Goal: Entertainment & Leisure: Consume media (video, audio)

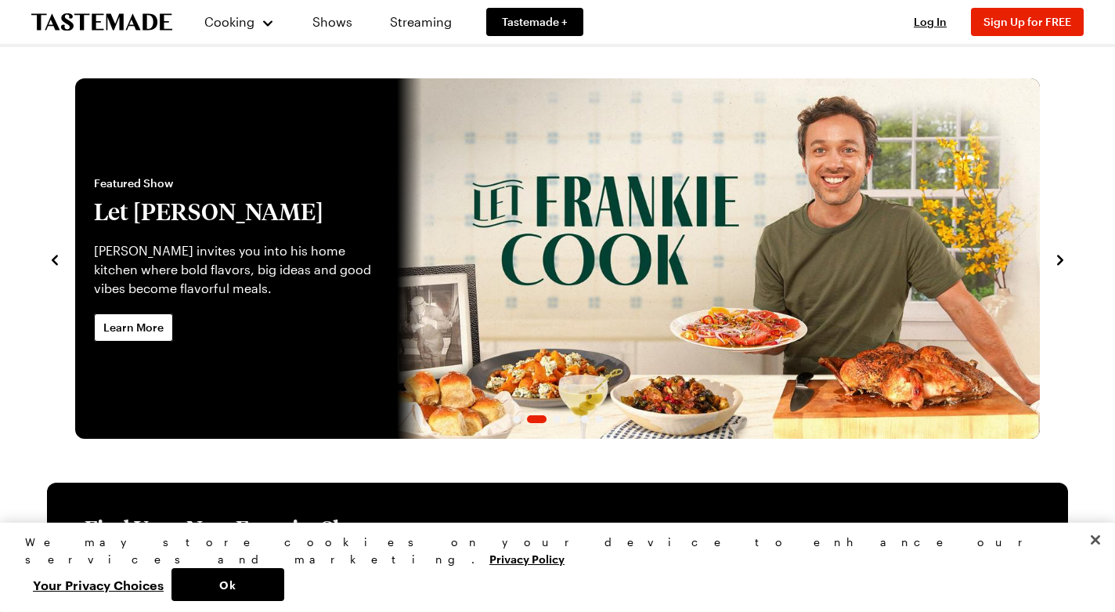
click at [75, 287] on link "Let Frankie Cook" at bounding box center [75, 258] width 0 height 360
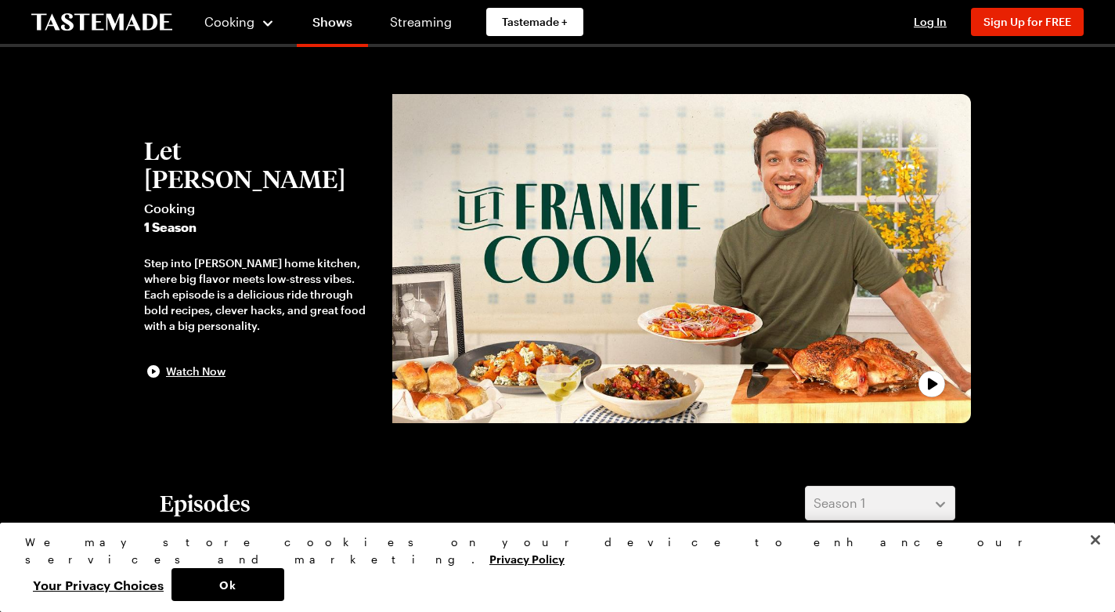
click at [551, 287] on div "play trailer" at bounding box center [682, 258] width 560 height 310
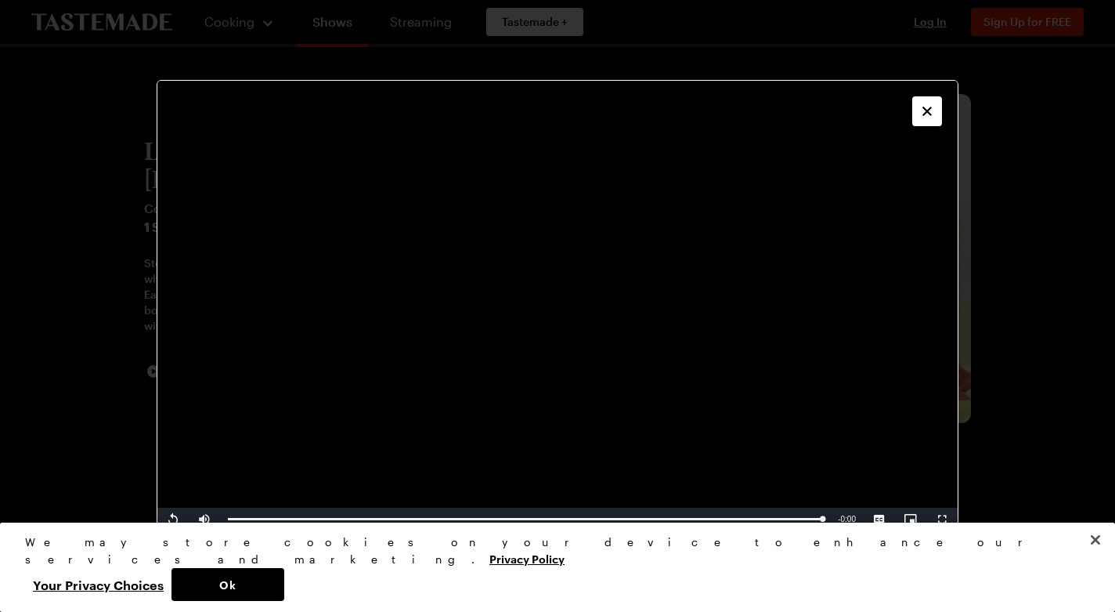
click at [928, 107] on icon "Close" at bounding box center [927, 111] width 16 height 16
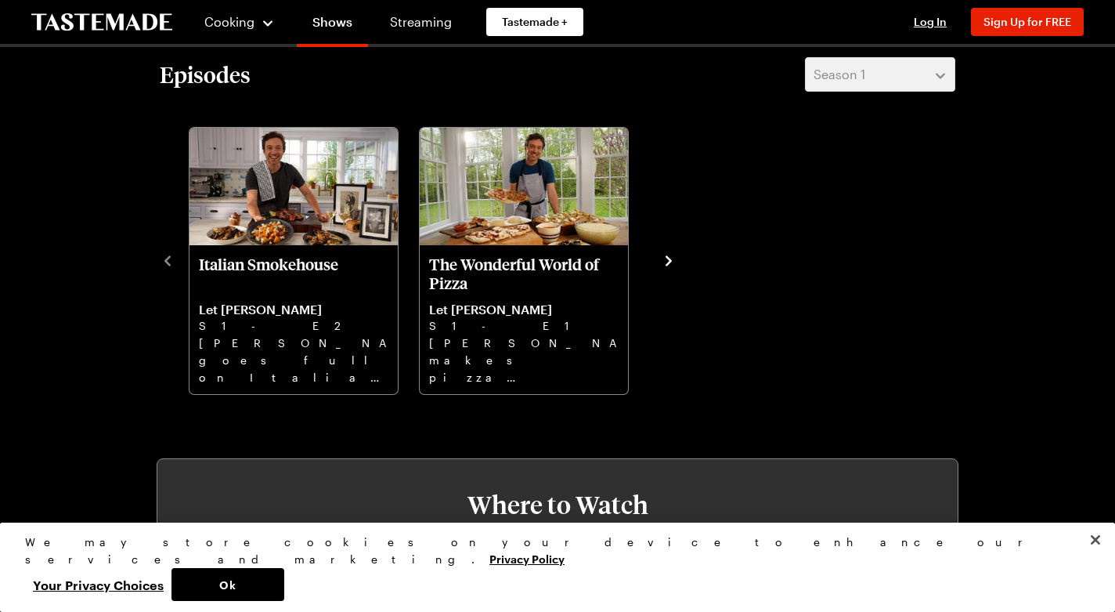
scroll to position [400, 0]
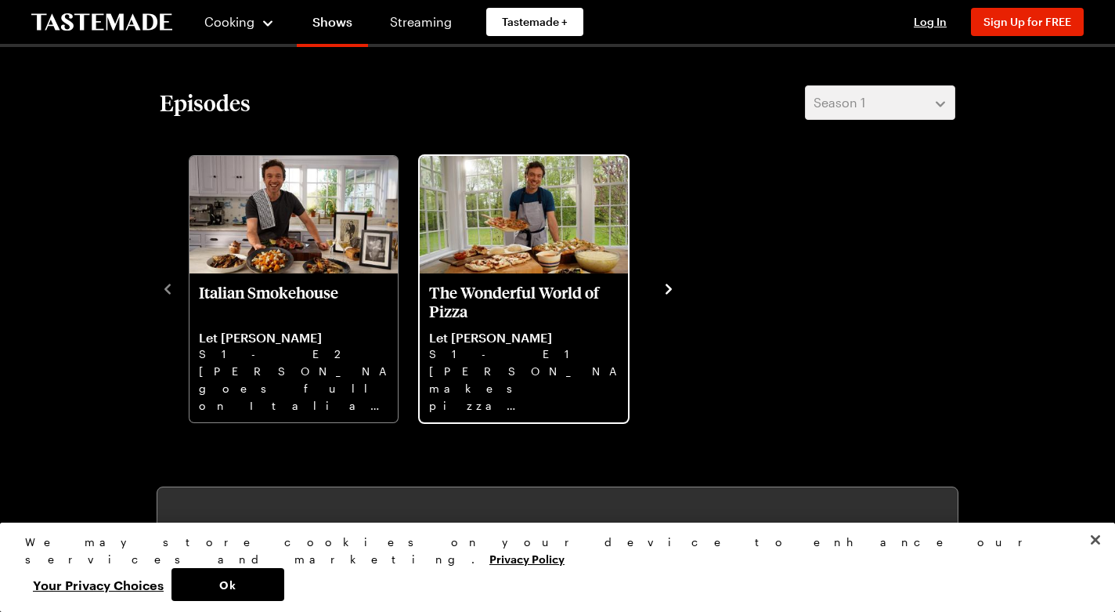
click at [562, 352] on p "S1 - E1" at bounding box center [524, 353] width 190 height 17
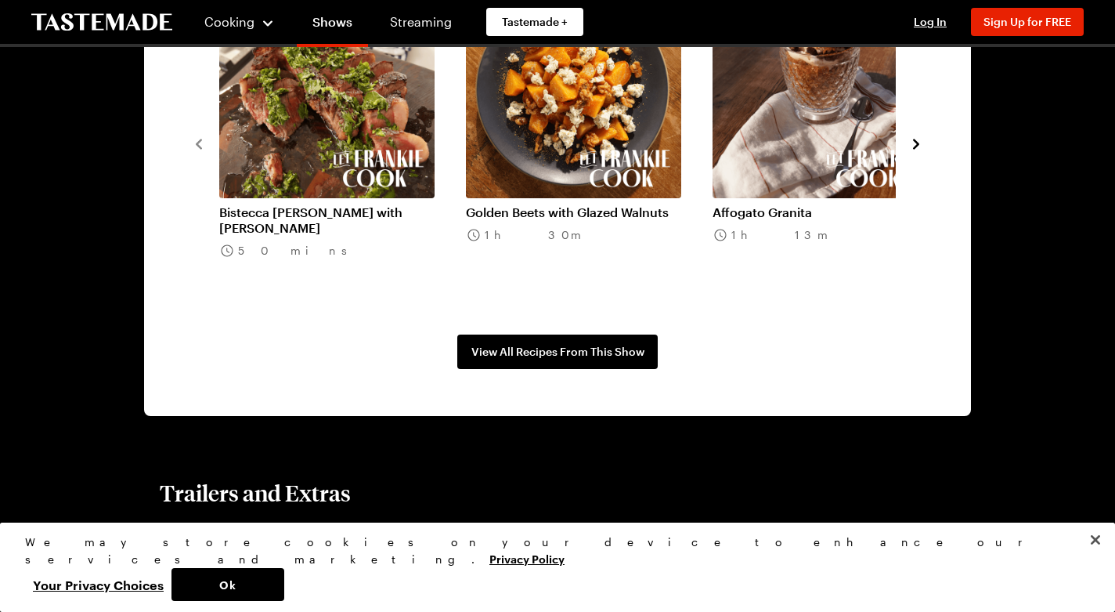
scroll to position [1299, 0]
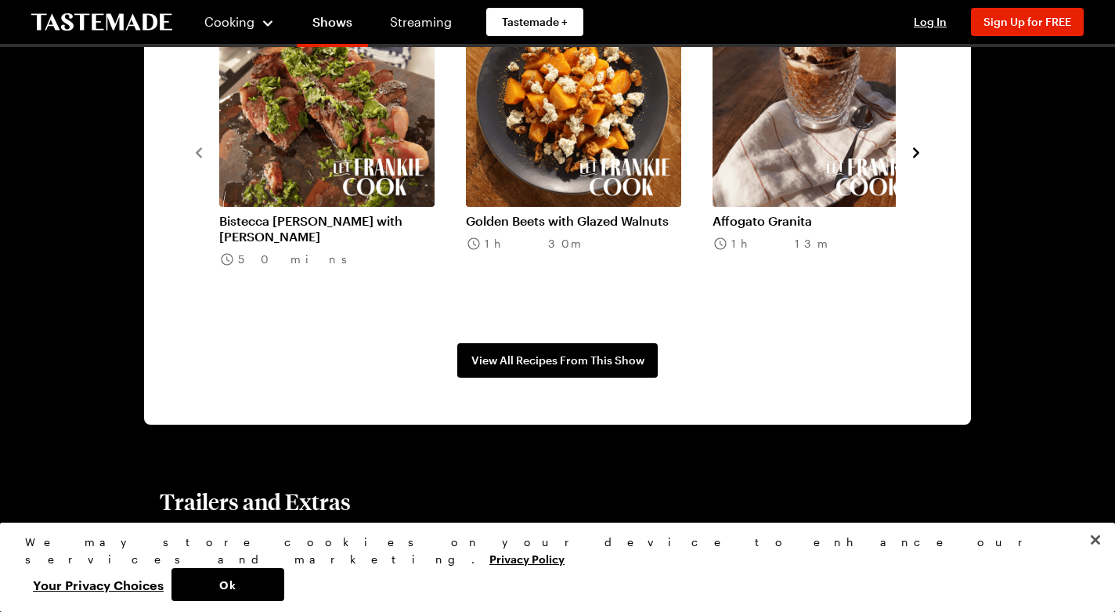
click at [565, 213] on link "Golden Beets with Glazed Walnuts" at bounding box center [573, 221] width 215 height 16
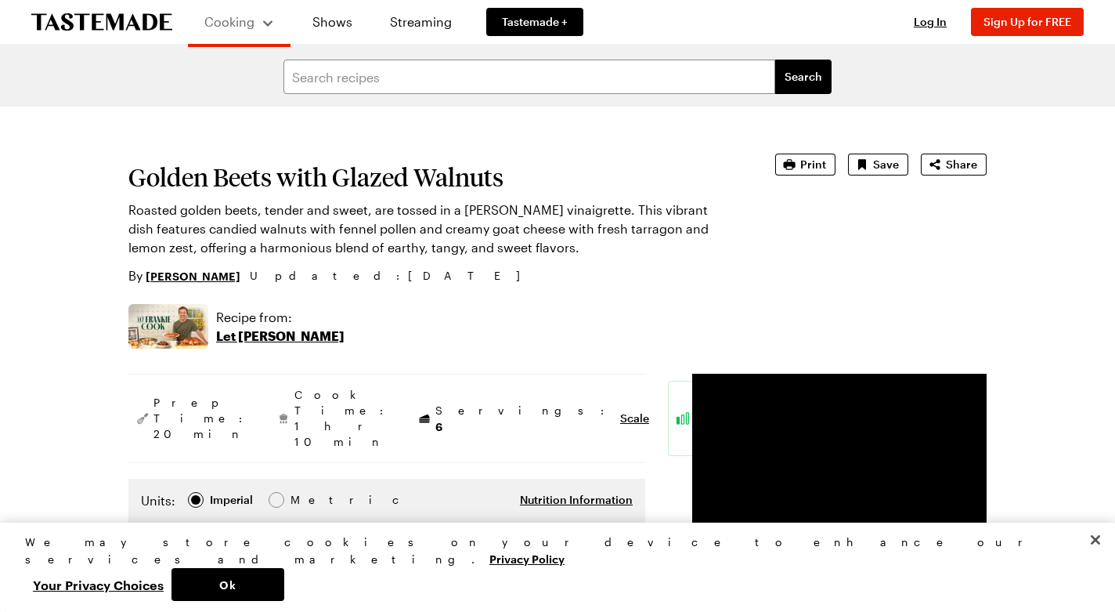
scroll to position [1299, 0]
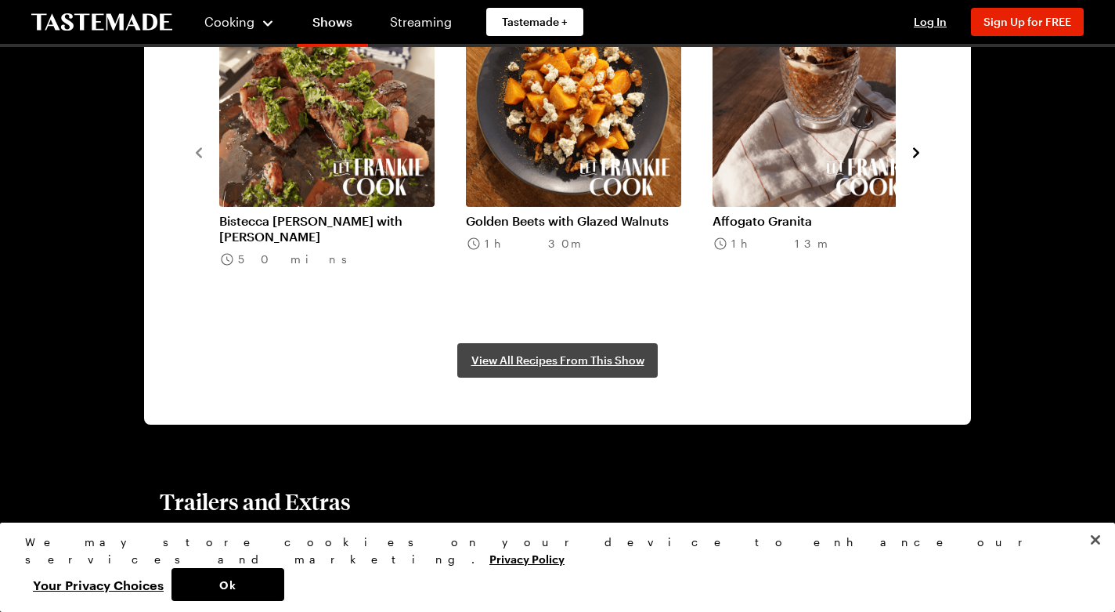
click at [560, 352] on span "View All Recipes From This Show" at bounding box center [557, 360] width 173 height 16
